Goal: Share content

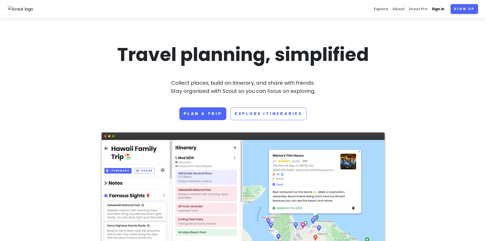
click at [435, 11] on link "Sign in" at bounding box center [438, 9] width 17 height 10
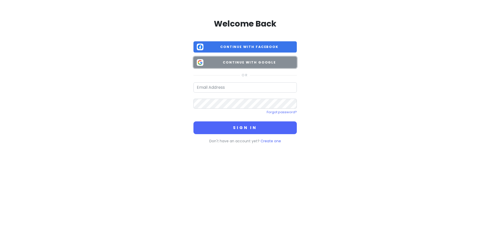
click at [243, 66] on button "Continue with Google" at bounding box center [244, 62] width 103 height 11
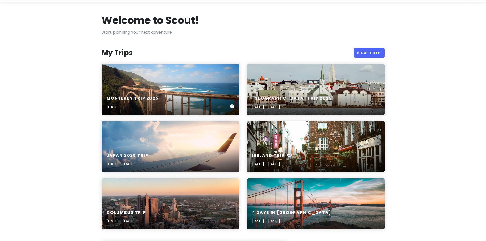
scroll to position [26, 0]
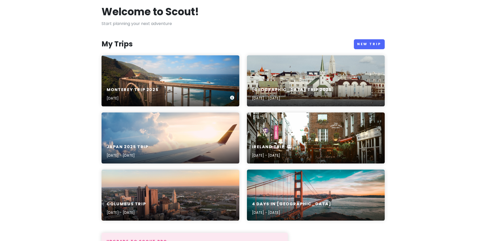
click at [180, 73] on div "Monterey Trip [DATE], 2025" at bounding box center [171, 80] width 138 height 51
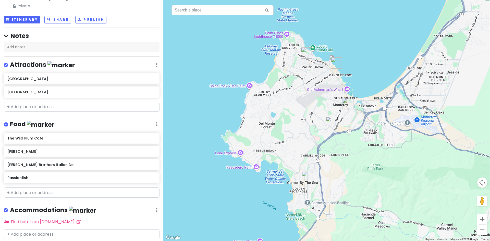
scroll to position [32, 0]
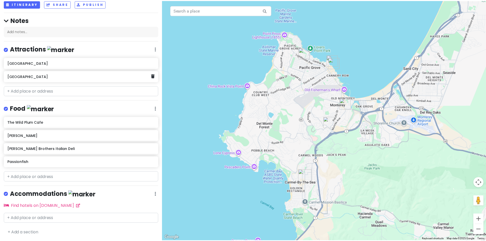
scroll to position [26, 0]
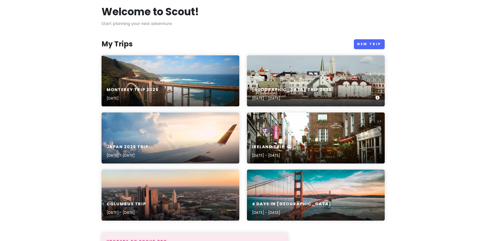
click at [323, 82] on div "[GEOGRAPHIC_DATA] Trip [DATE], 2025 - [DATE]" at bounding box center [316, 94] width 138 height 24
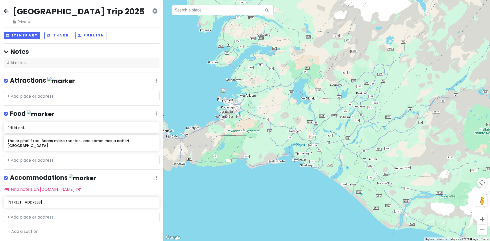
drag, startPoint x: 234, startPoint y: 153, endPoint x: 287, endPoint y: 221, distance: 86.0
click at [287, 221] on div at bounding box center [326, 120] width 327 height 241
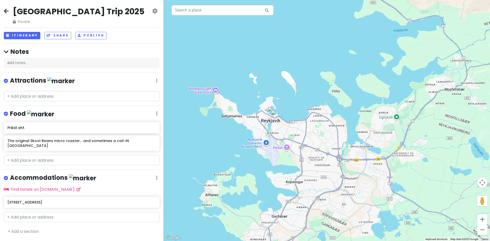
drag, startPoint x: 249, startPoint y: 110, endPoint x: 225, endPoint y: 145, distance: 42.0
click at [225, 145] on div at bounding box center [326, 120] width 327 height 241
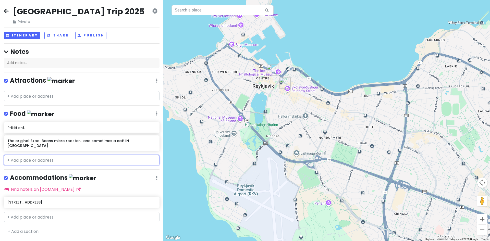
drag, startPoint x: 250, startPoint y: 128, endPoint x: 148, endPoint y: 114, distance: 103.0
click at [148, 115] on div "[GEOGRAPHIC_DATA] Trip 2025 Private Change Dates Make a Copy Delete Trip Go Pro…" at bounding box center [245, 120] width 490 height 241
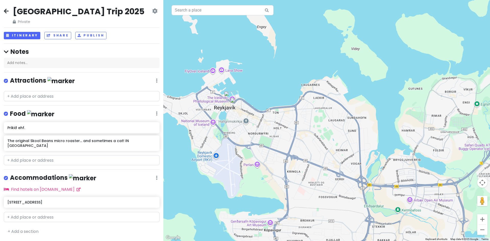
drag, startPoint x: 198, startPoint y: 104, endPoint x: 90, endPoint y: 158, distance: 120.4
click at [208, 114] on div at bounding box center [326, 120] width 327 height 241
click at [56, 34] on button "Share" at bounding box center [57, 35] width 27 height 7
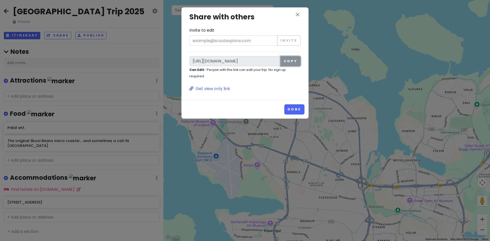
click at [291, 61] on button "Copy" at bounding box center [290, 61] width 20 height 10
